Goal: Information Seeking & Learning: Check status

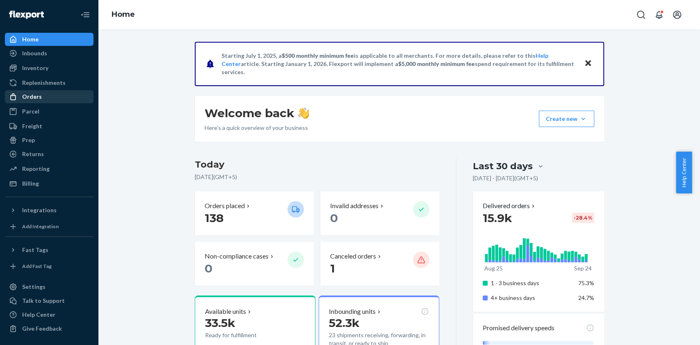
click at [25, 99] on div "Orders" at bounding box center [32, 97] width 20 height 8
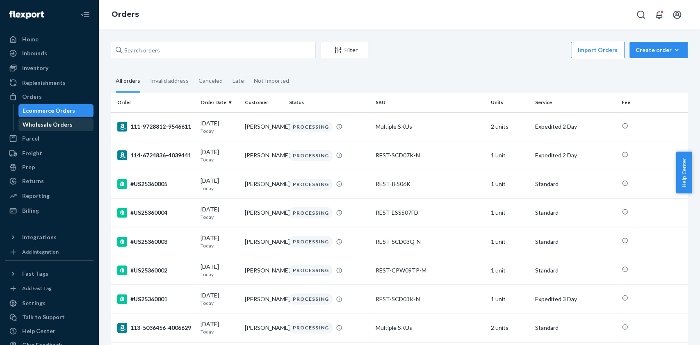
click at [34, 123] on div "Wholesale Orders" at bounding box center [48, 124] width 50 height 8
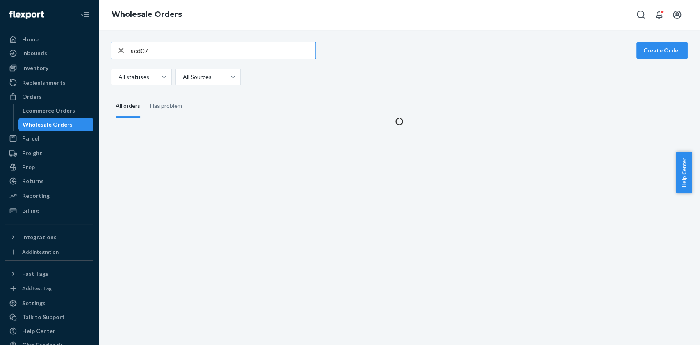
type input "scd07"
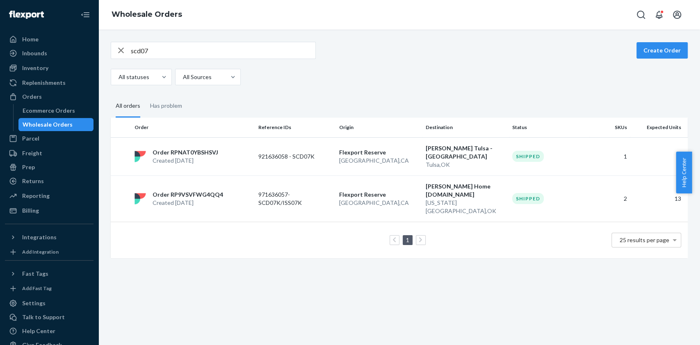
click at [180, 36] on div "scd07 Create Order All statuses All Sources All orders Has problem Order Refere…" at bounding box center [398, 188] width 601 height 316
click at [118, 43] on icon "button" at bounding box center [121, 50] width 10 height 16
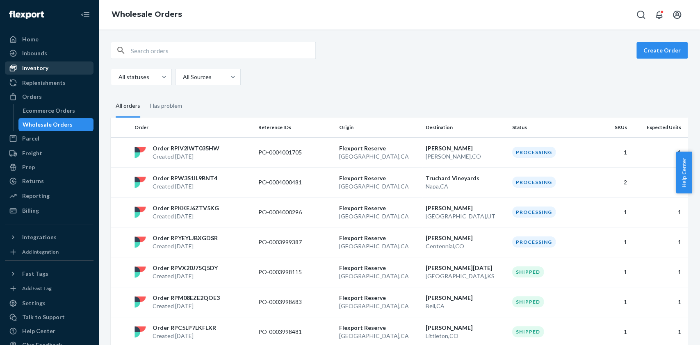
click at [44, 70] on div "Inventory" at bounding box center [35, 68] width 26 height 8
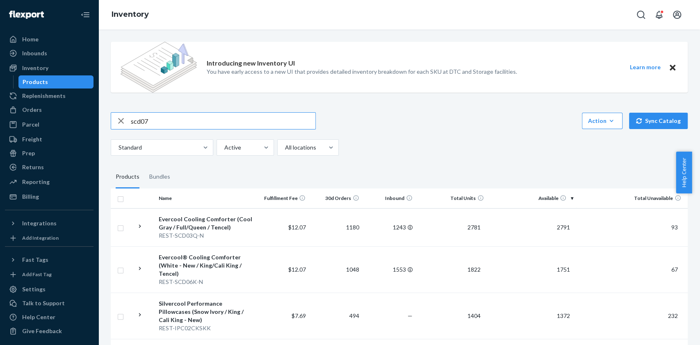
type input "scd07"
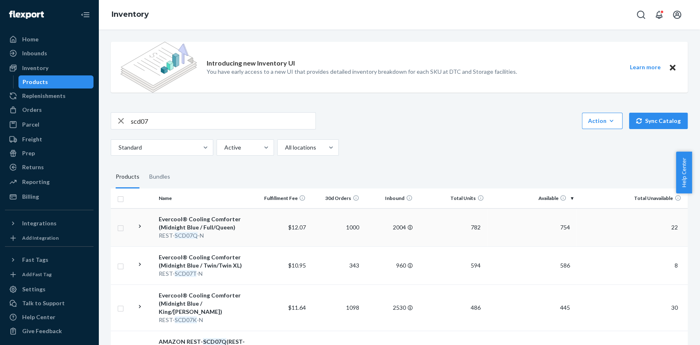
click at [206, 233] on div "REST- SCD07Q -N" at bounding box center [205, 236] width 93 height 8
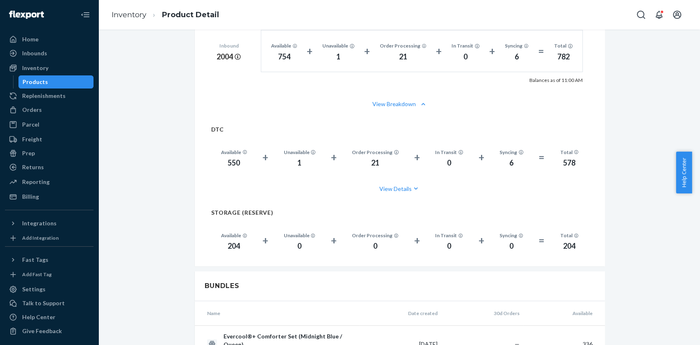
scroll to position [615, 0]
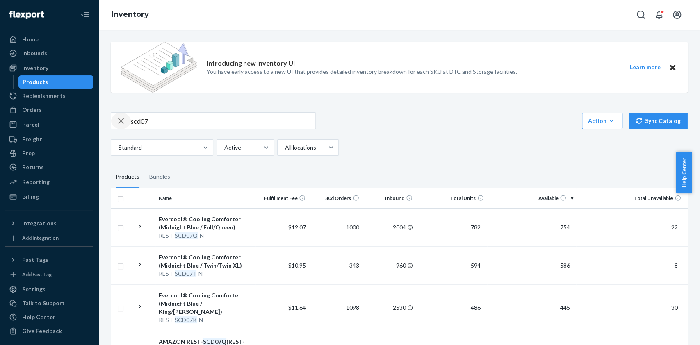
click at [119, 120] on icon "button" at bounding box center [121, 121] width 10 height 16
